Goal: Book appointment/travel/reservation

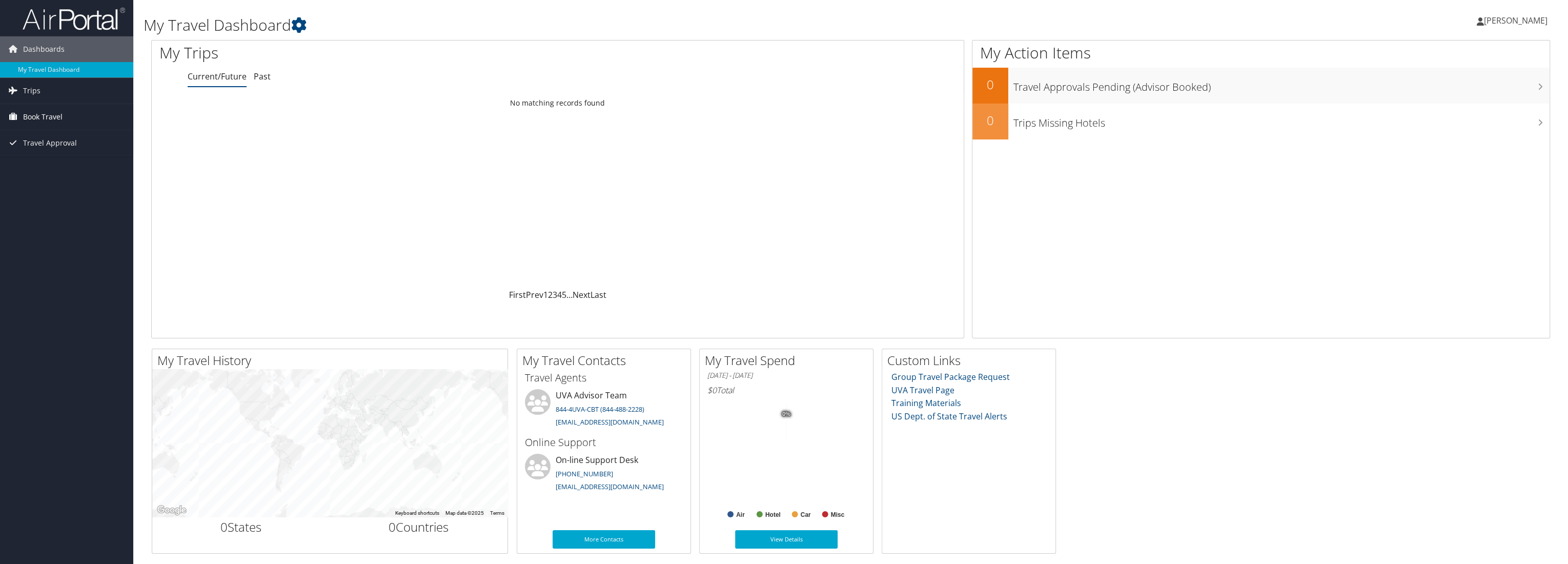
click at [49, 117] on span "Book Travel" at bounding box center [42, 117] width 39 height 25
click at [65, 163] on link "Book/Manage Online Trips" at bounding box center [67, 168] width 133 height 15
